Goal: Check status: Check status

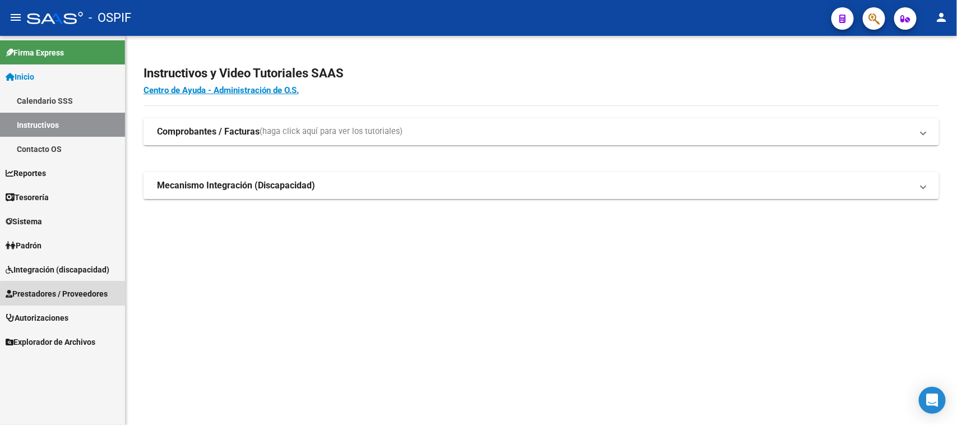
click at [89, 296] on span "Prestadores / Proveedores" at bounding box center [57, 294] width 102 height 12
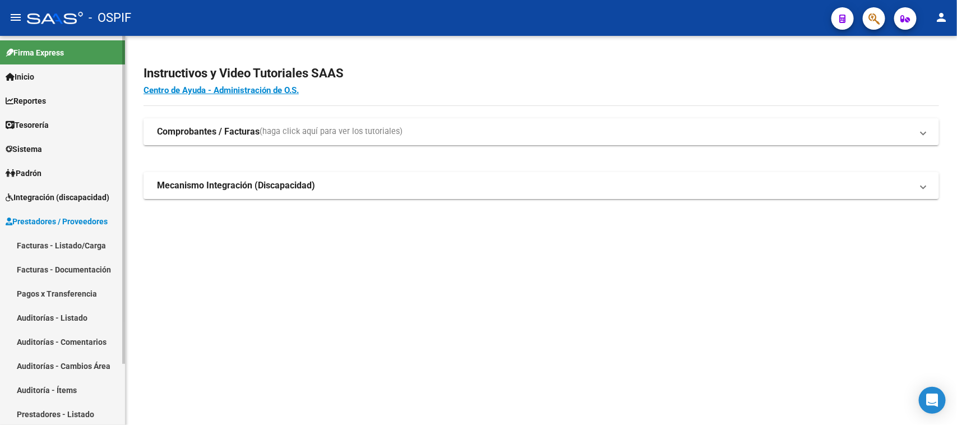
click at [103, 243] on link "Facturas - Listado/Carga" at bounding box center [62, 245] width 125 height 24
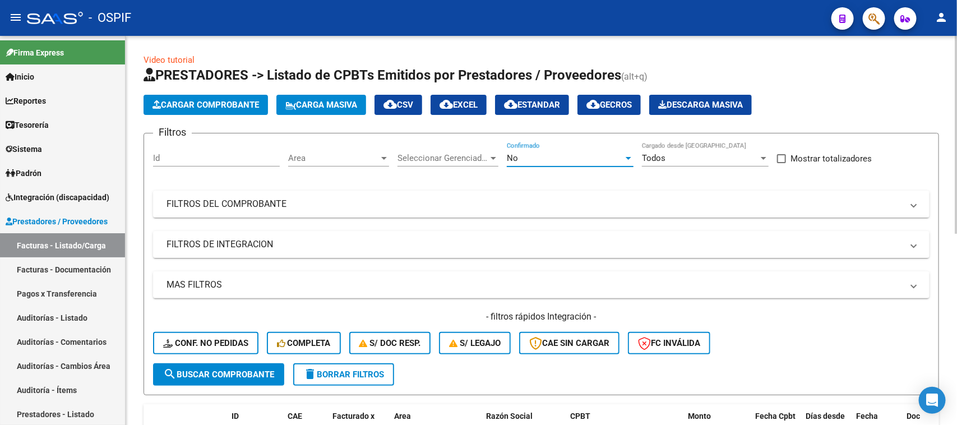
click at [626, 157] on div at bounding box center [629, 158] width 6 height 3
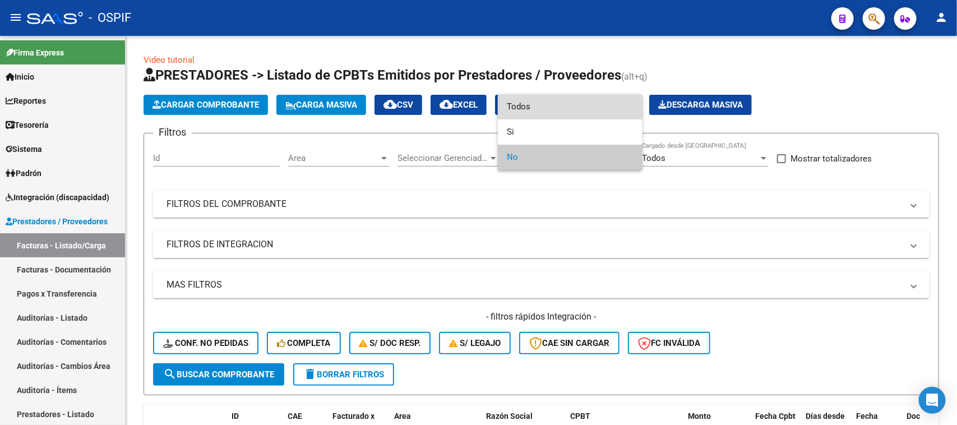
click at [521, 115] on span "Todos" at bounding box center [570, 106] width 127 height 25
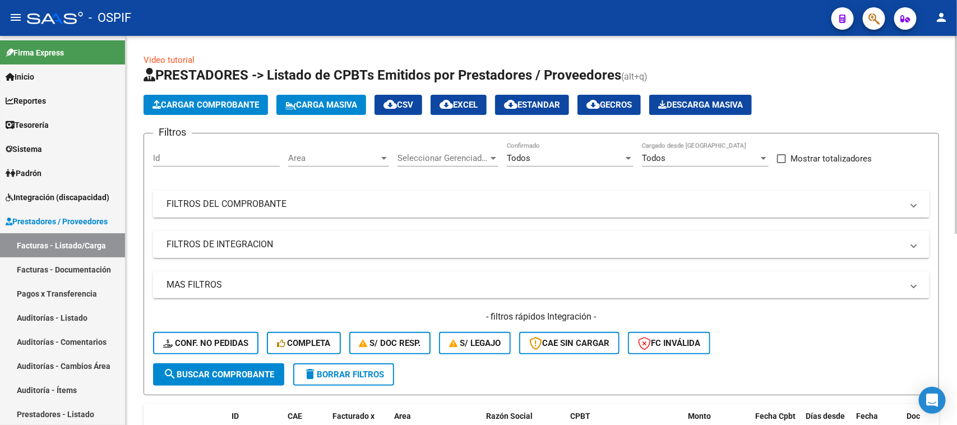
click at [302, 202] on mat-panel-title "FILTROS DEL COMPROBANTE" at bounding box center [534, 204] width 736 height 12
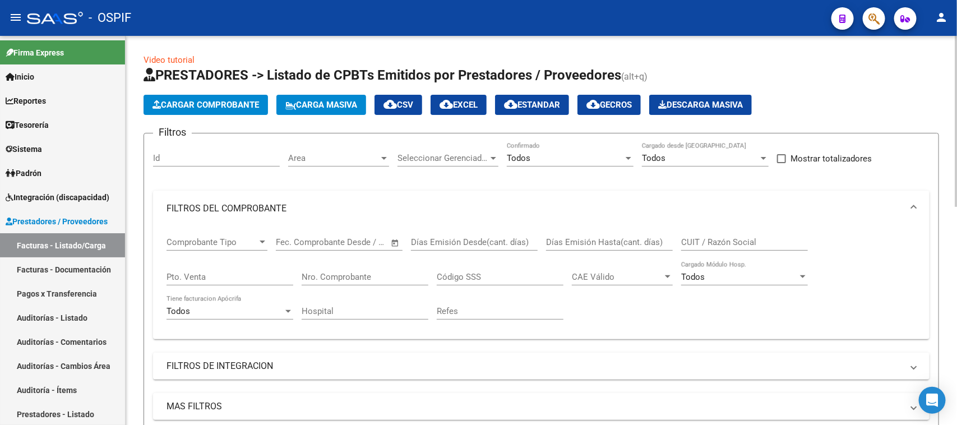
click at [345, 272] on input "Nro. Comprobante" at bounding box center [365, 277] width 127 height 10
click at [577, 325] on div "Comprobante Tipo Comprobante Tipo Fecha inicio – Fecha fin Fec. Comprobante Des…" at bounding box center [540, 278] width 749 height 104
click at [956, 188] on div at bounding box center [956, 121] width 3 height 171
drag, startPoint x: 329, startPoint y: 270, endPoint x: 298, endPoint y: 262, distance: 32.5
click at [298, 262] on div "Comprobante Tipo Comprobante Tipo Fecha inicio – Fecha fin Fec. Comprobante Des…" at bounding box center [540, 278] width 749 height 104
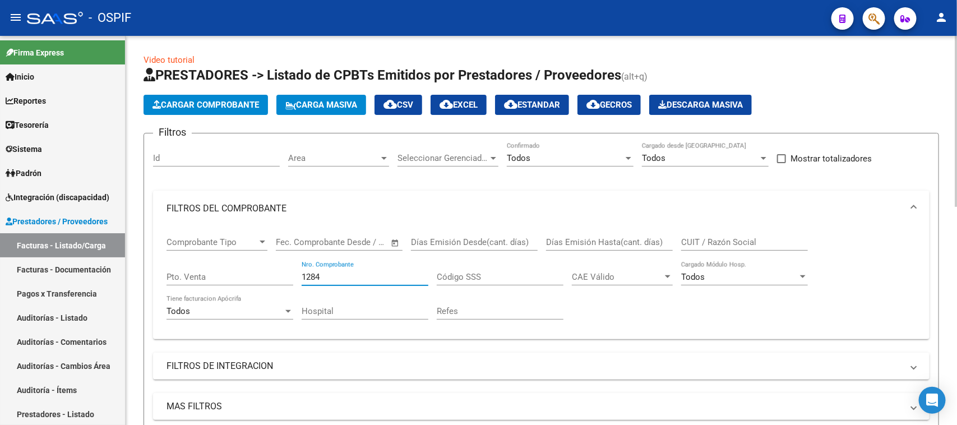
type input "1284"
click at [368, 293] on div "1284 Nro. Comprobante" at bounding box center [365, 278] width 127 height 35
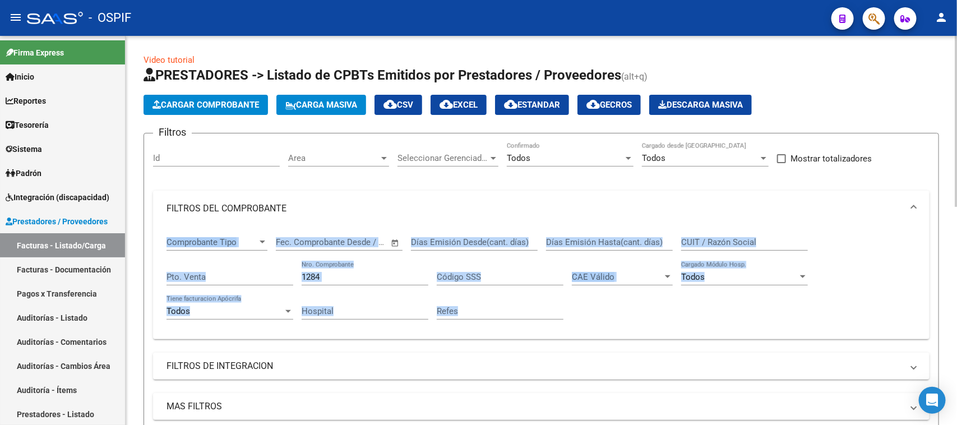
drag, startPoint x: 954, startPoint y: 186, endPoint x: 951, endPoint y: 321, distance: 135.7
click at [705, 334] on div "Comprobante Tipo Comprobante Tipo Fecha inicio – Fecha fin Fec. Comprobante Des…" at bounding box center [541, 282] width 776 height 113
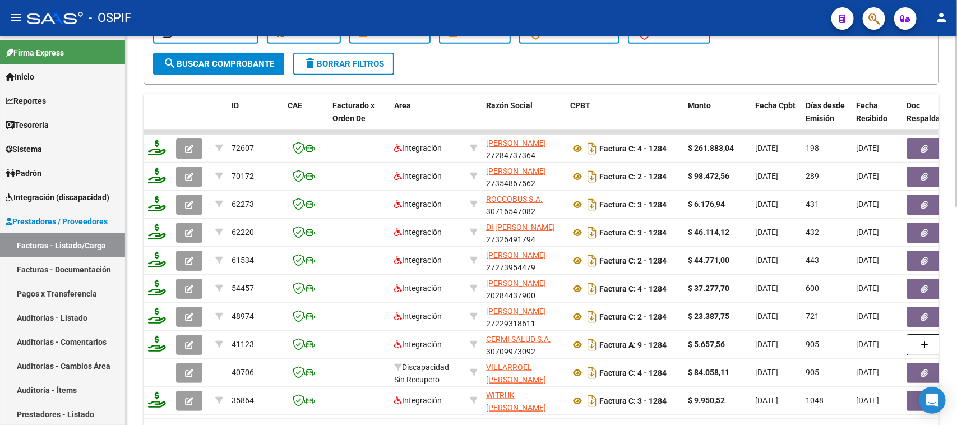
scroll to position [455, 0]
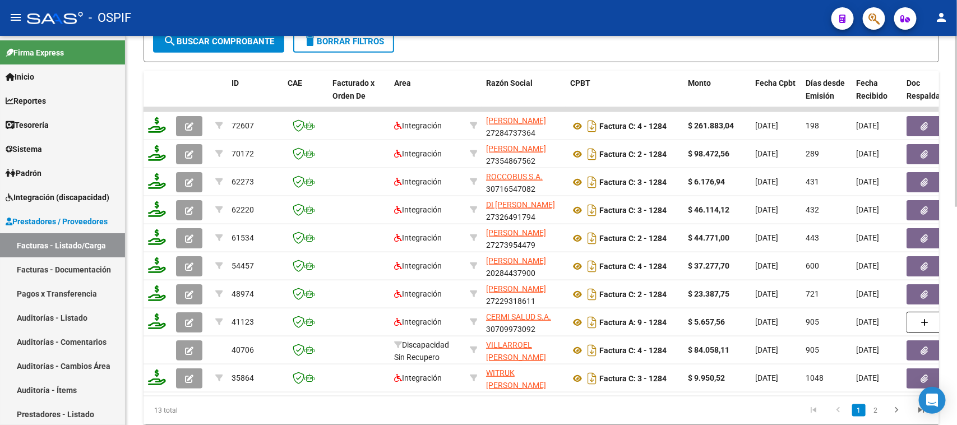
click at [891, 404] on div "Video tutorial PRESTADORES -> Listado de CPBTs Emitidos por Prestadores / Prove…" at bounding box center [543, 20] width 834 height 879
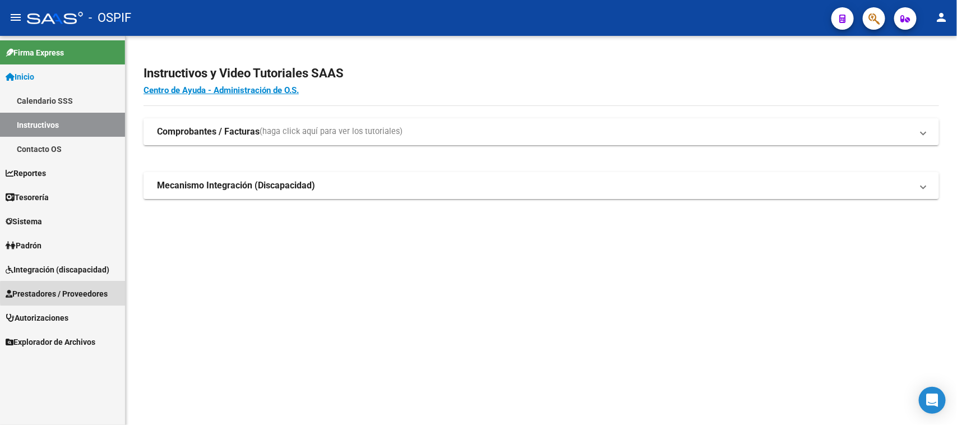
click at [101, 293] on span "Prestadores / Proveedores" at bounding box center [57, 294] width 102 height 12
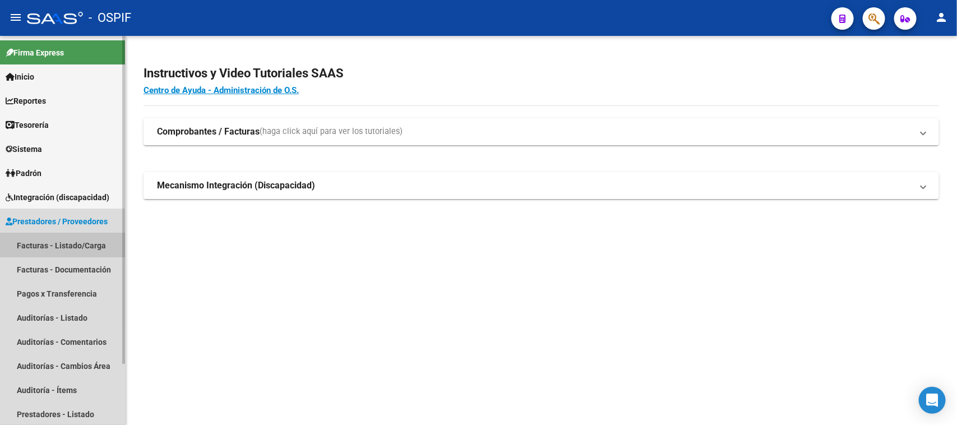
click at [96, 242] on link "Facturas - Listado/Carga" at bounding box center [62, 245] width 125 height 24
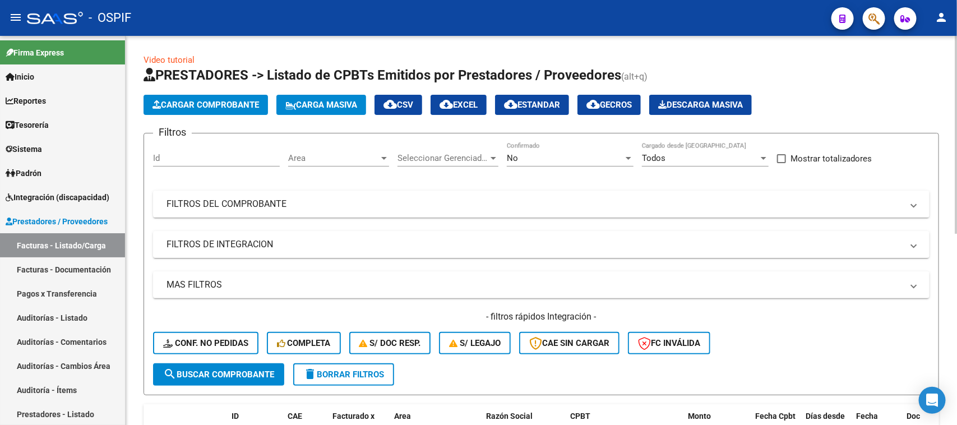
click at [631, 154] on div at bounding box center [628, 158] width 10 height 9
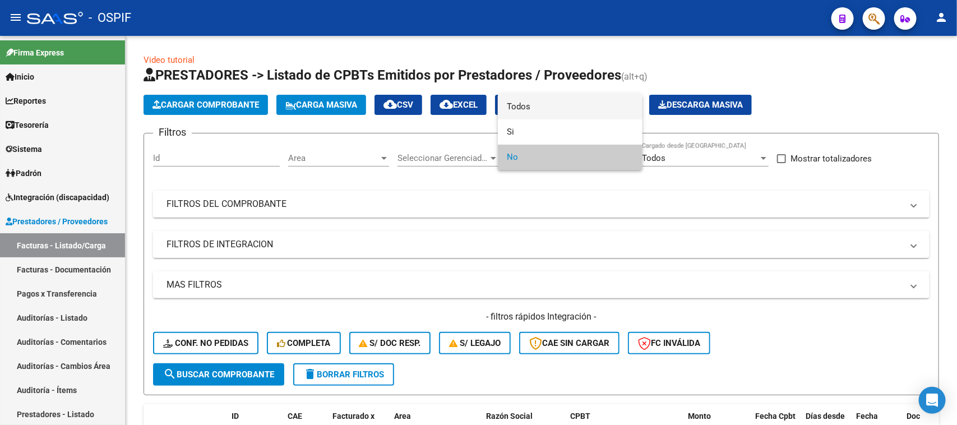
click at [539, 104] on span "Todos" at bounding box center [570, 106] width 127 height 25
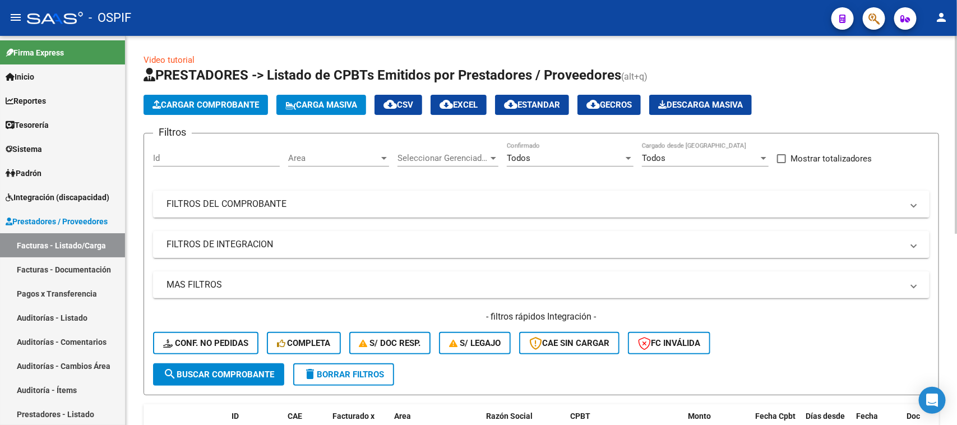
click at [289, 198] on mat-panel-title "FILTROS DEL COMPROBANTE" at bounding box center [534, 204] width 736 height 12
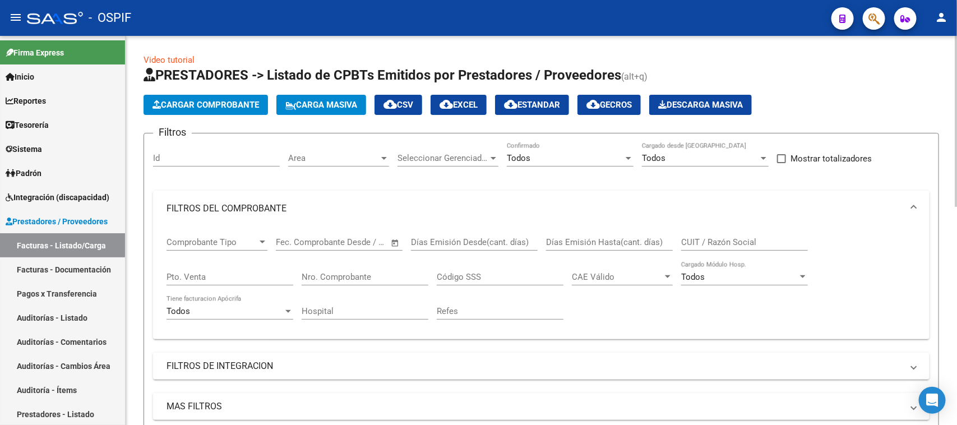
click at [332, 276] on input "Nro. Comprobante" at bounding box center [365, 277] width 127 height 10
type input "1234"
click at [489, 307] on input "Refes" at bounding box center [500, 311] width 127 height 10
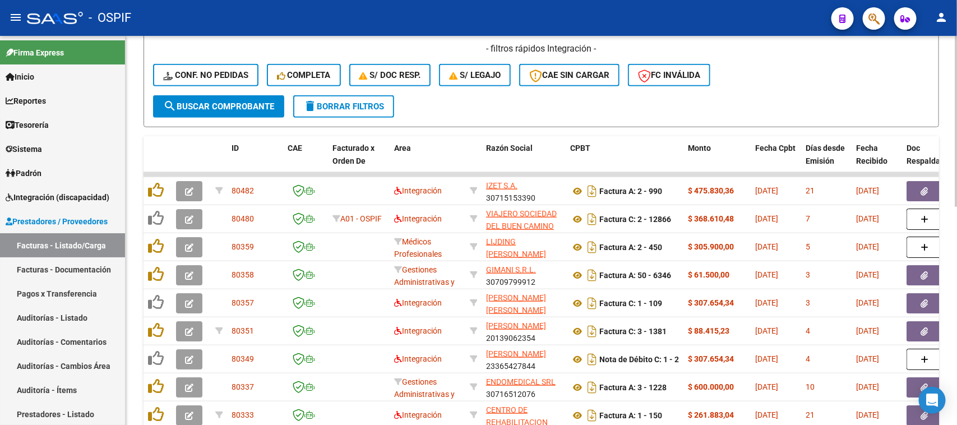
scroll to position [497, 0]
